Goal: Task Accomplishment & Management: Manage account settings

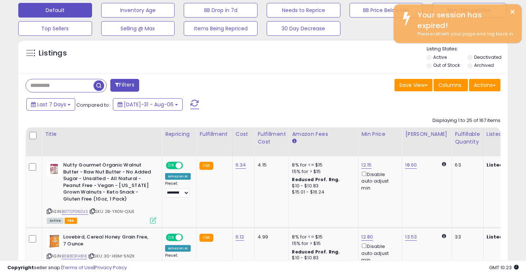
scroll to position [271, 0]
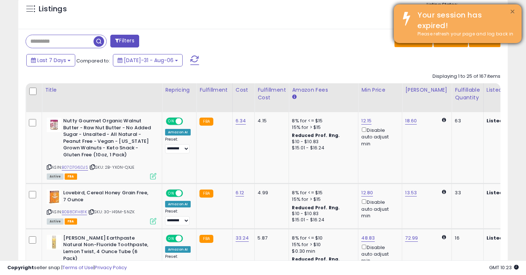
click at [513, 11] on button "×" at bounding box center [512, 11] width 6 height 9
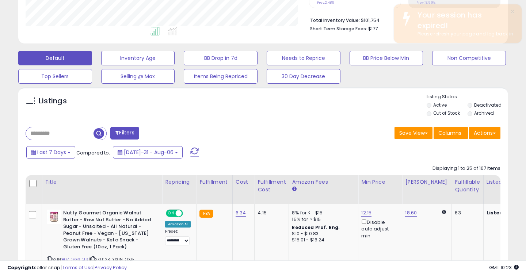
scroll to position [0, 0]
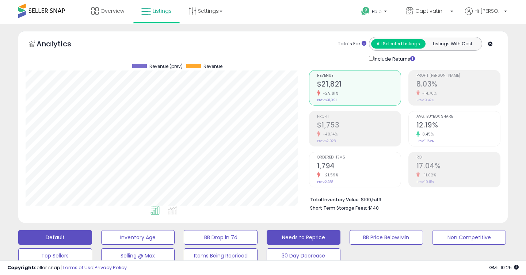
click at [175, 238] on button "Needs to Reprice" at bounding box center [138, 237] width 74 height 15
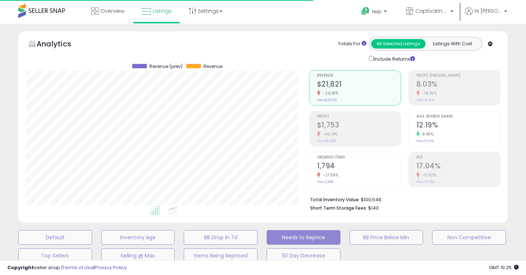
select select "**"
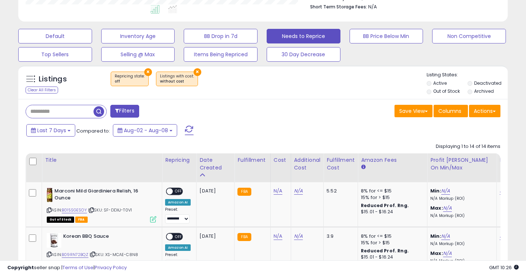
scroll to position [223, 0]
